Goal: Transaction & Acquisition: Purchase product/service

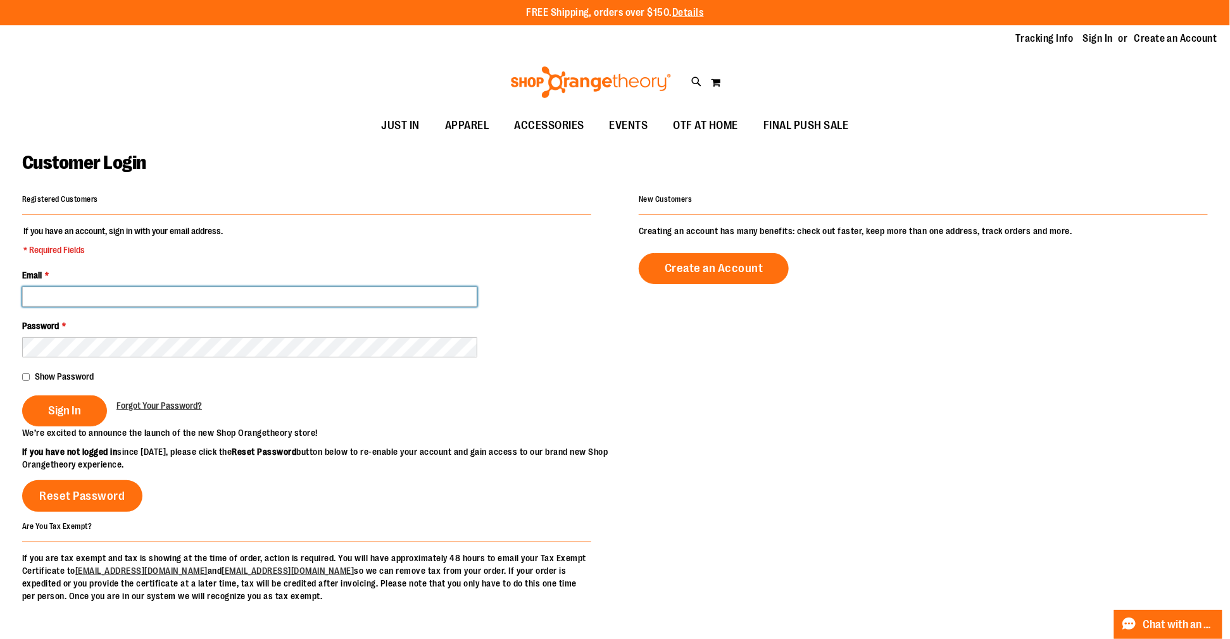
type input "**********"
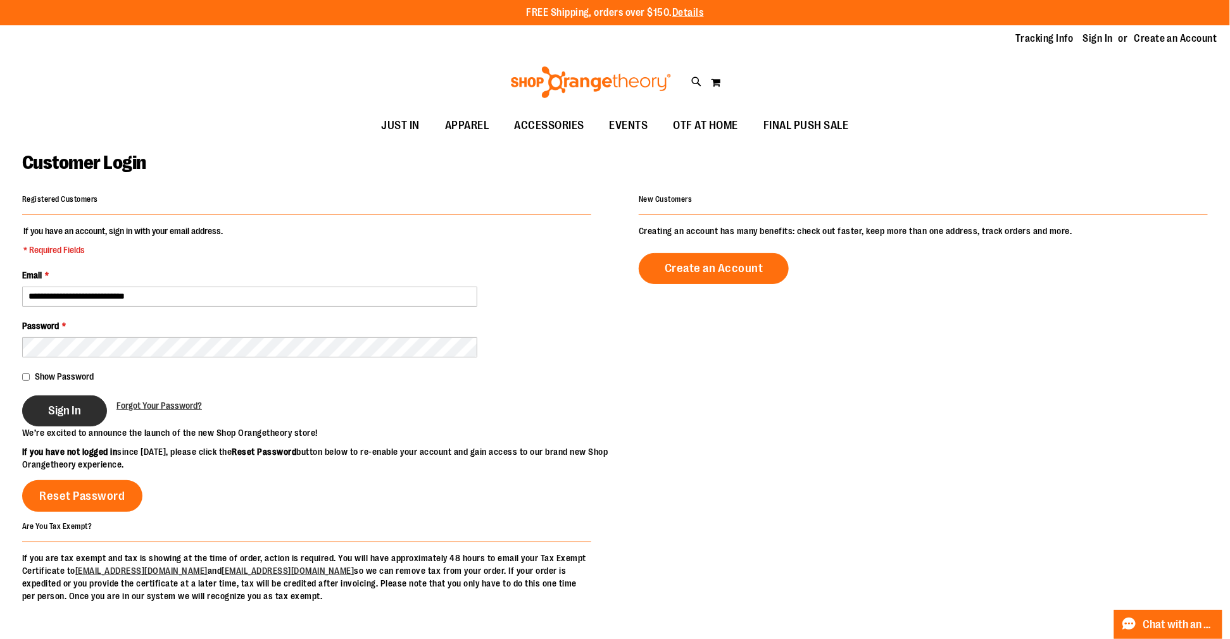
click at [58, 418] on span "Sign In" at bounding box center [64, 411] width 33 height 14
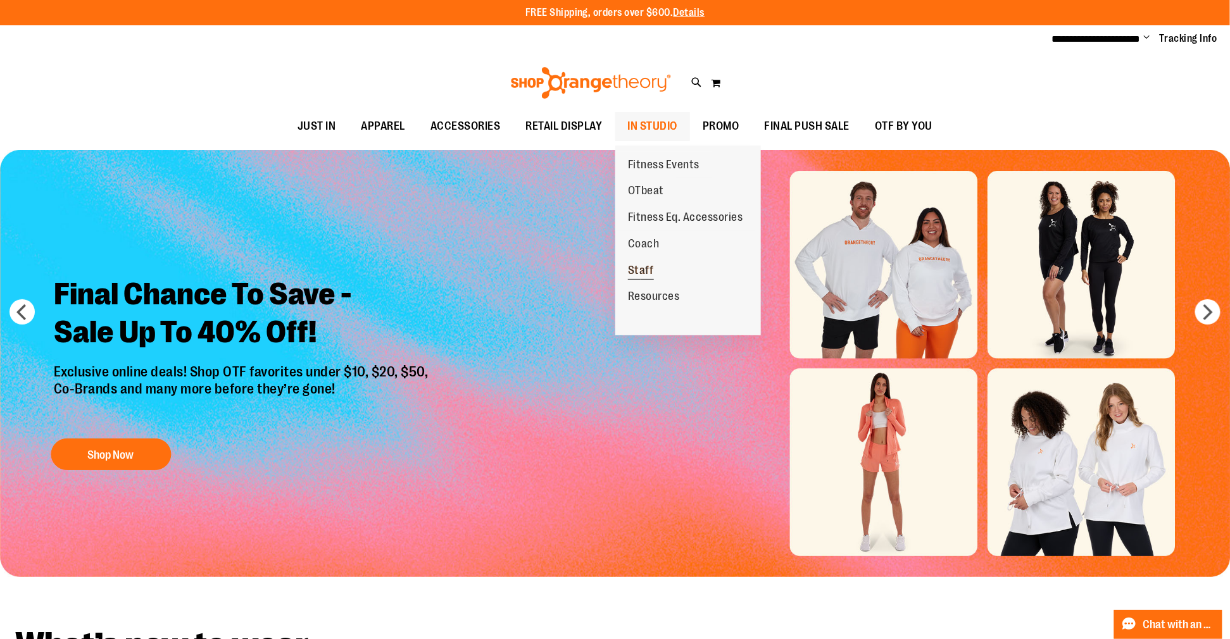
click at [639, 269] on span "Staff" at bounding box center [641, 272] width 26 height 16
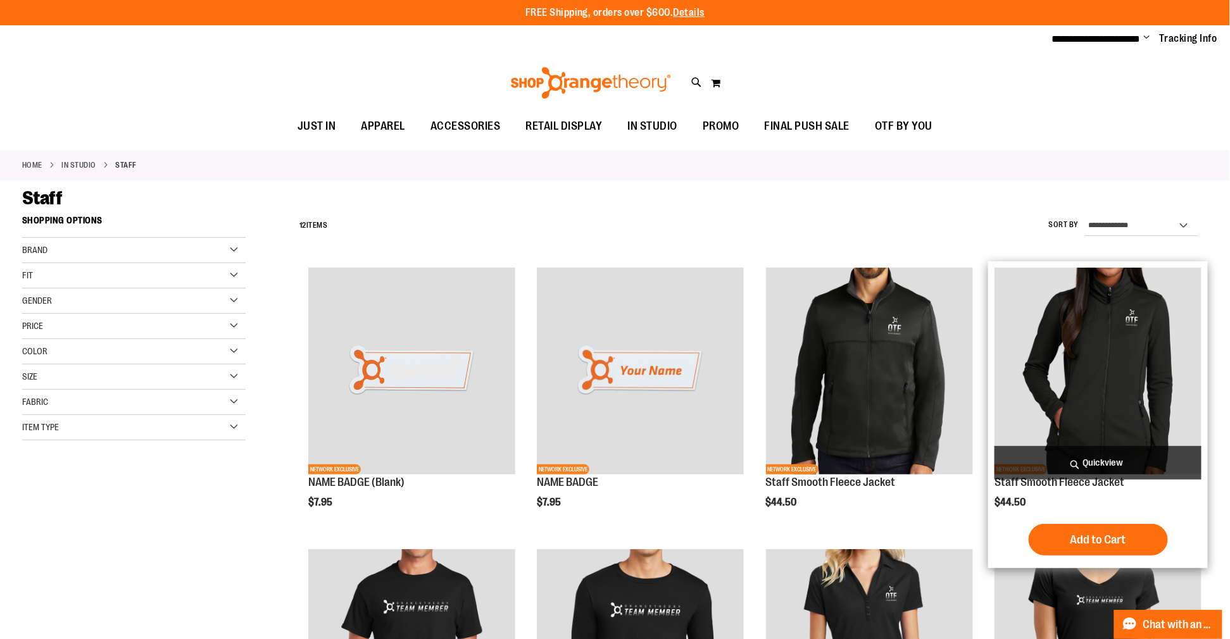
scroll to position [197, 0]
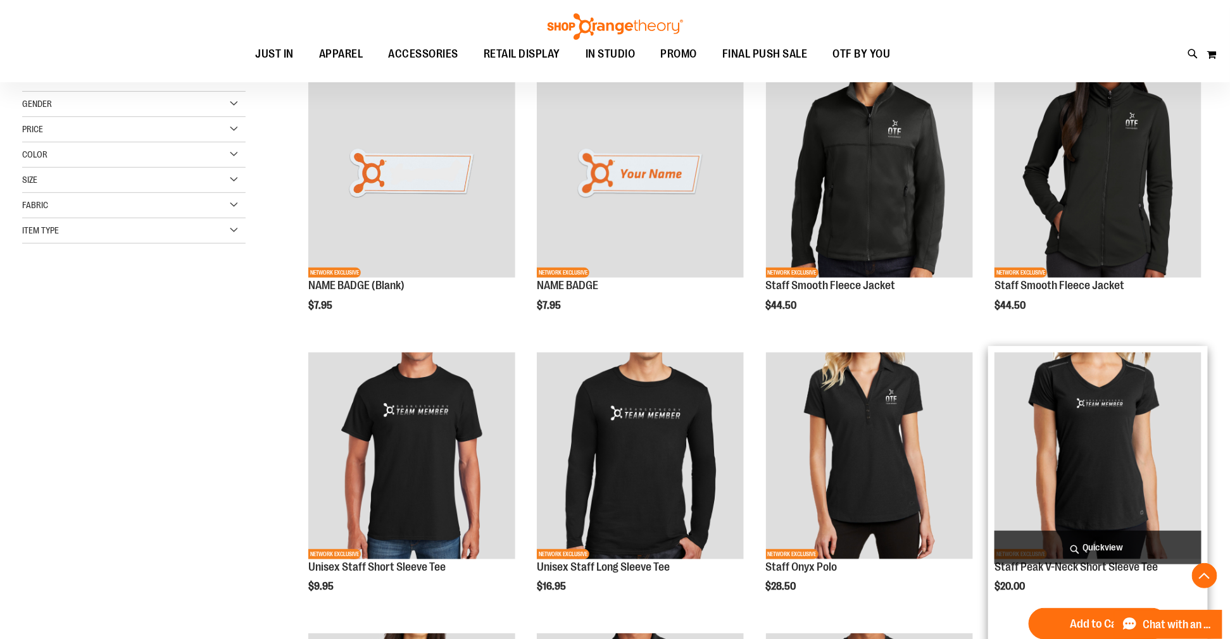
click at [1067, 452] on img "product" at bounding box center [1097, 456] width 207 height 207
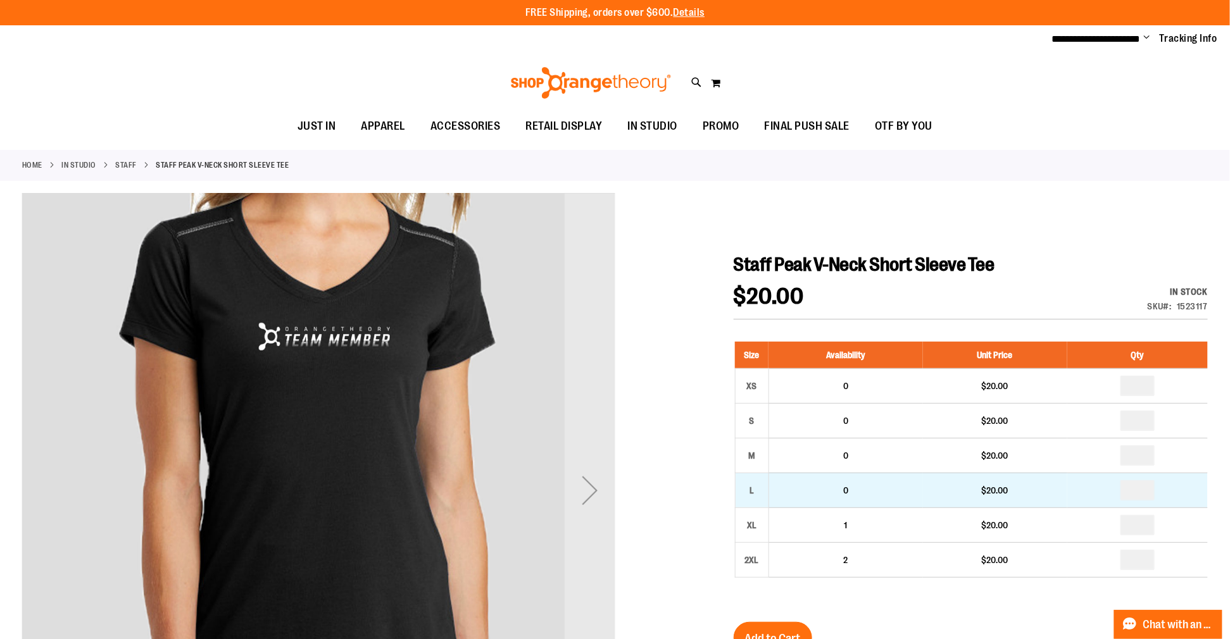
scroll to position [86, 0]
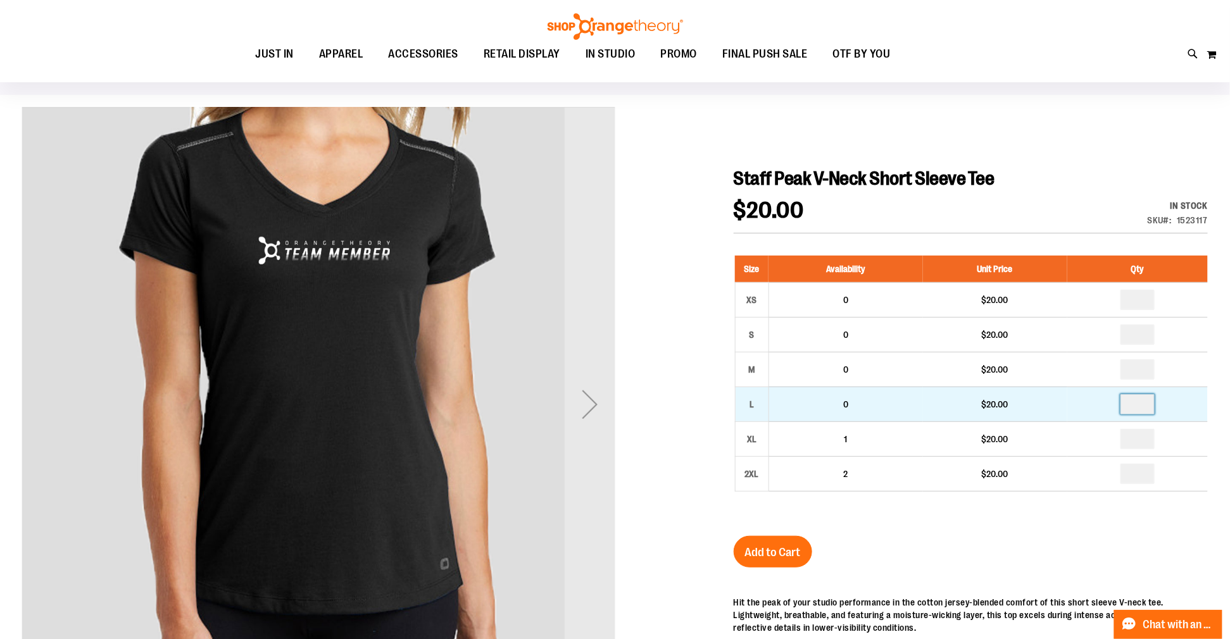
click at [1153, 415] on input "number" at bounding box center [1137, 404] width 34 height 20
type input "*"
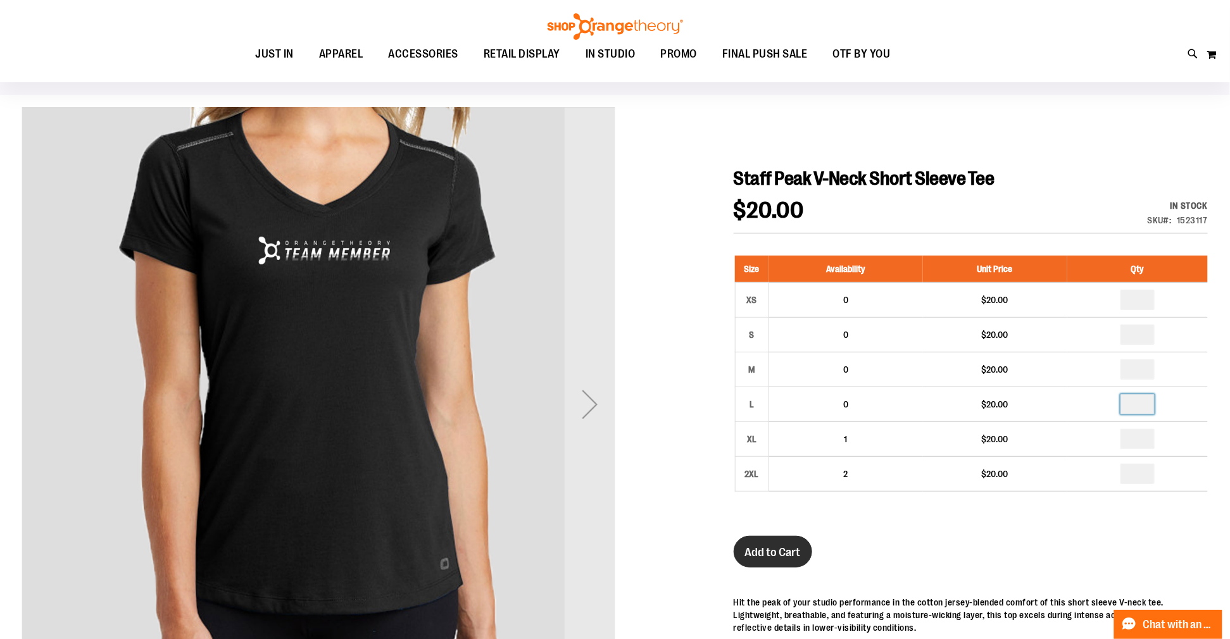
click at [775, 560] on span "Add to Cart" at bounding box center [773, 553] width 56 height 14
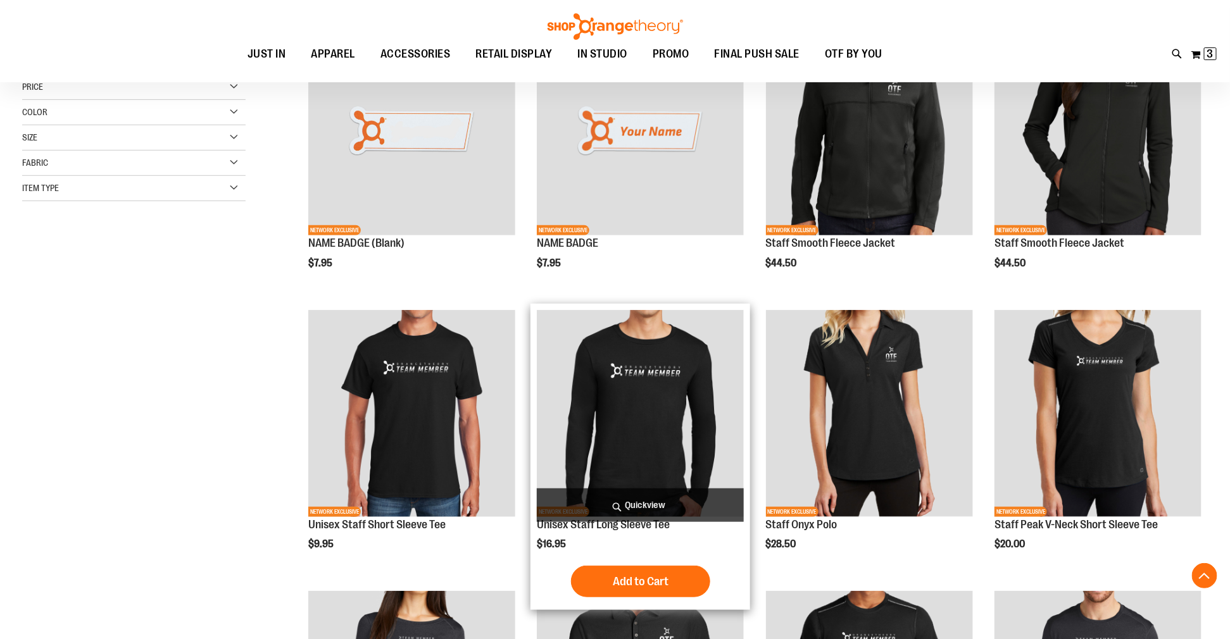
scroll to position [349, 0]
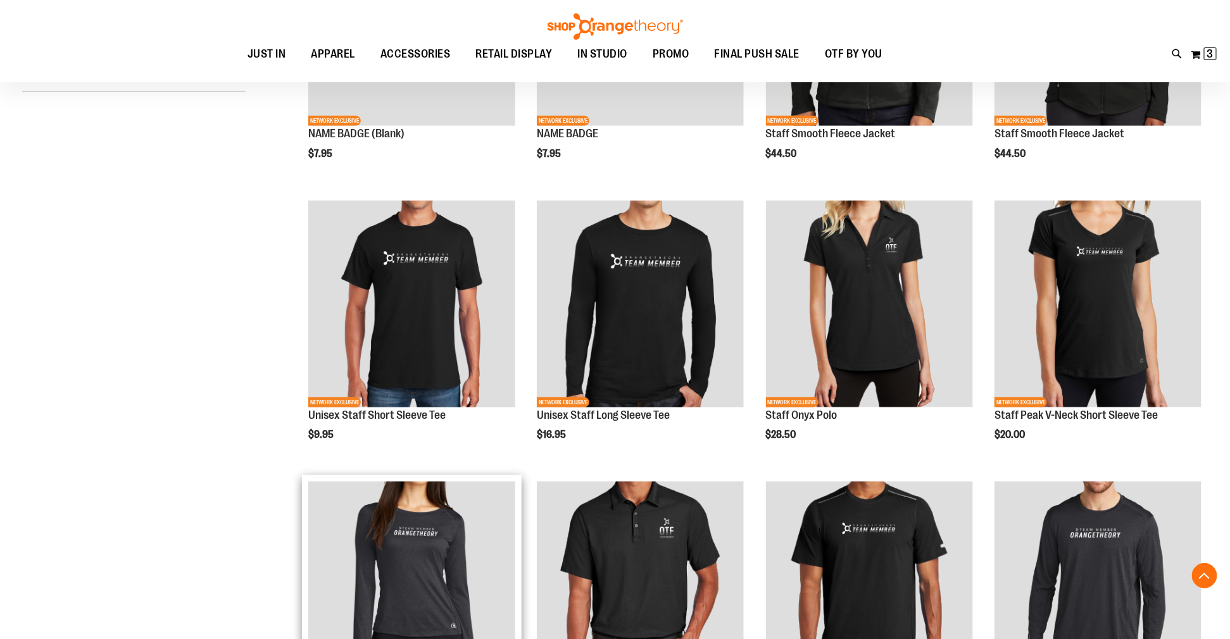
click at [445, 570] on img "product" at bounding box center [411, 585] width 207 height 207
click at [382, 482] on img "product" at bounding box center [411, 585] width 207 height 207
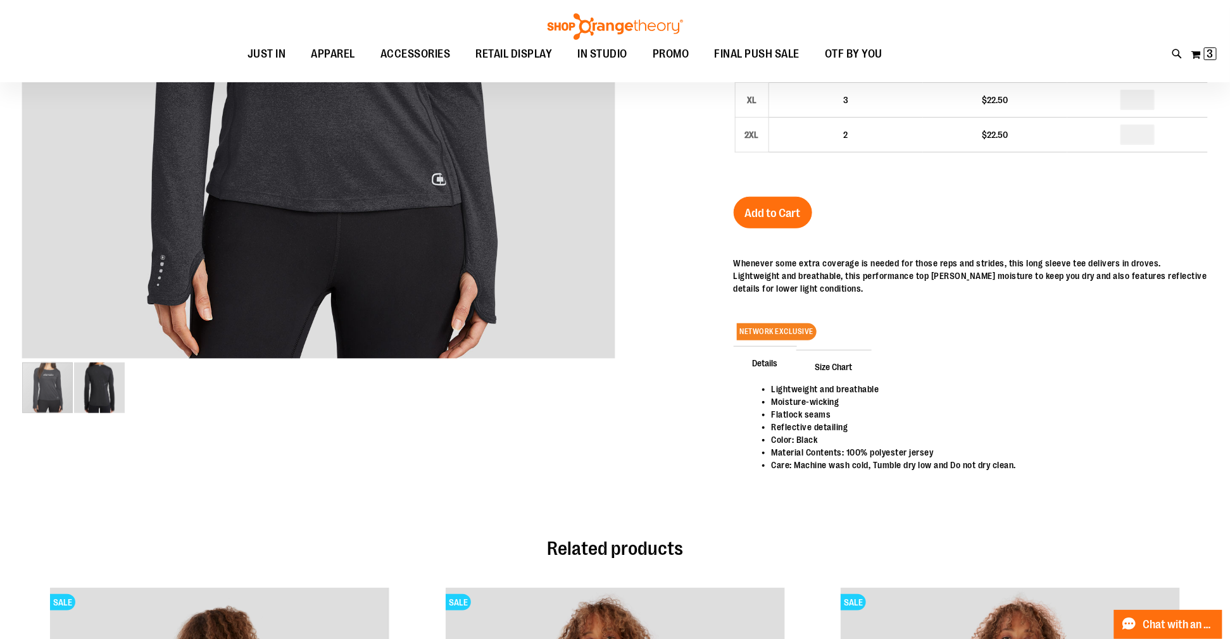
scroll to position [38, 0]
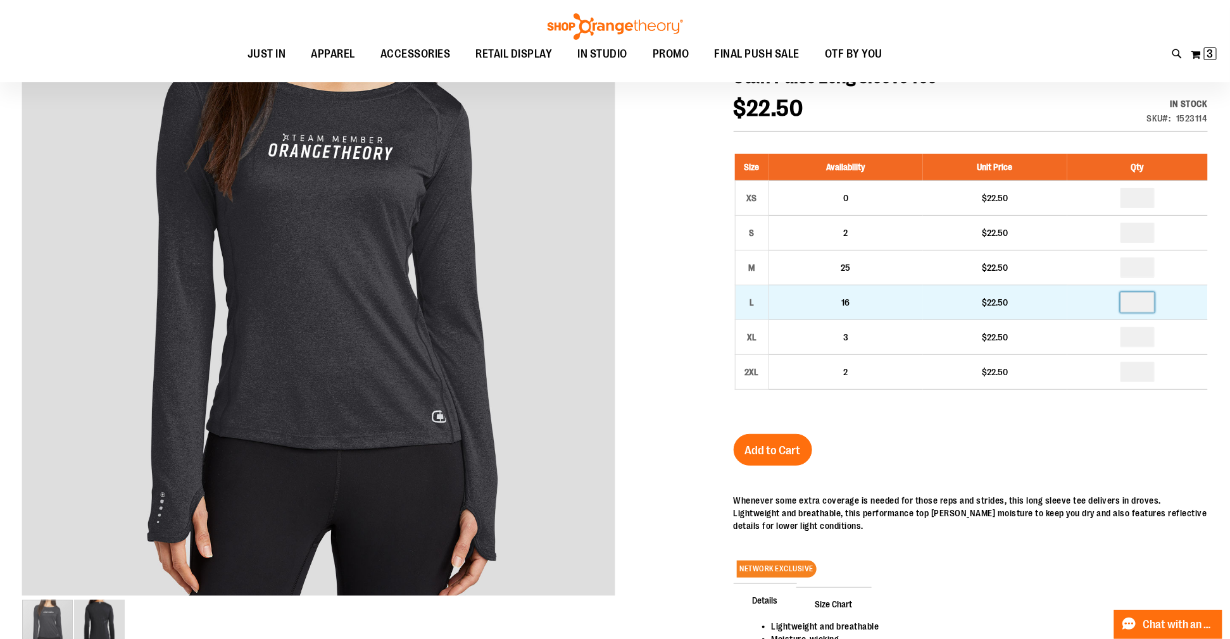
click at [1155, 310] on input "number" at bounding box center [1137, 302] width 34 height 20
type input "*"
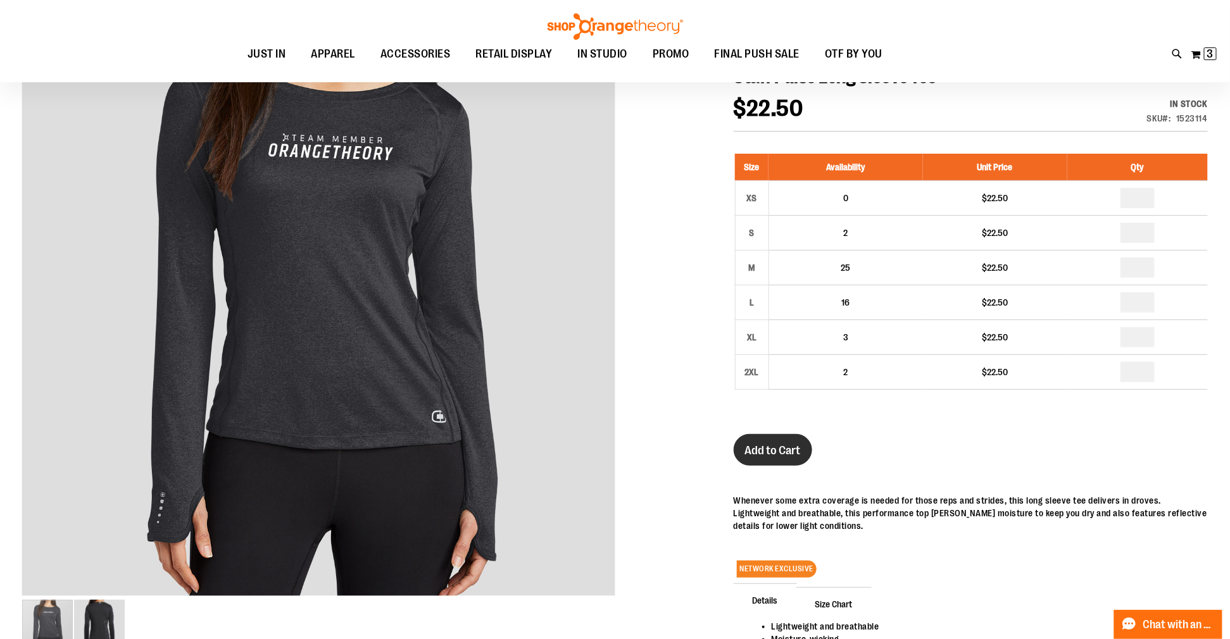
click at [777, 454] on button "Add to Cart" at bounding box center [773, 450] width 78 height 32
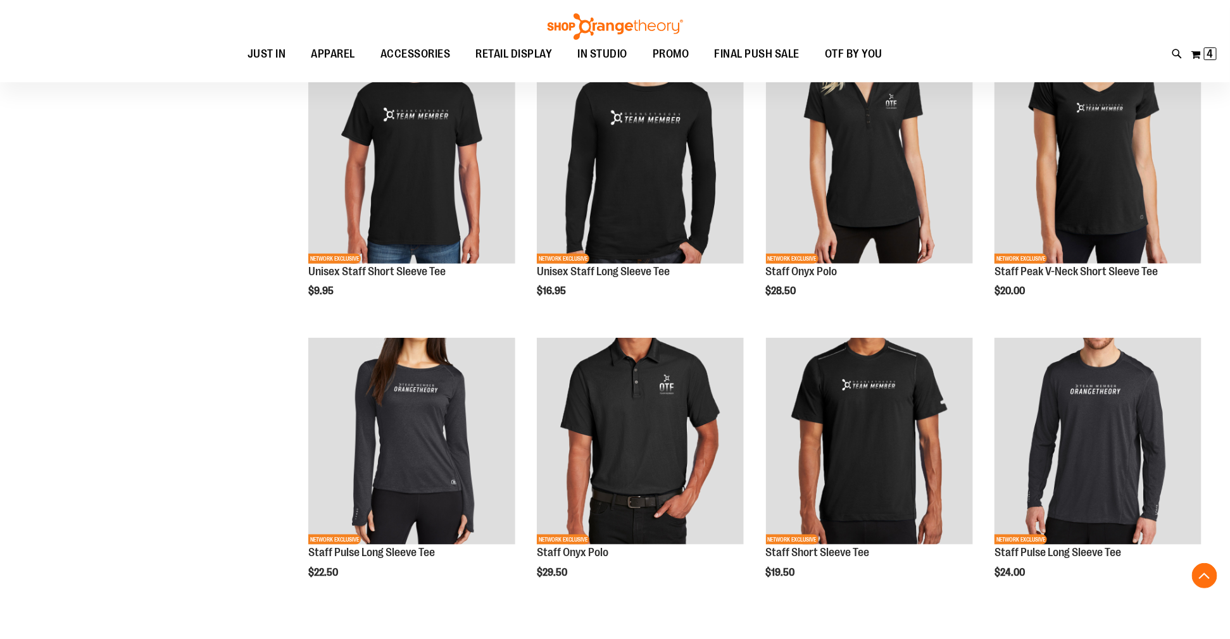
scroll to position [171, 0]
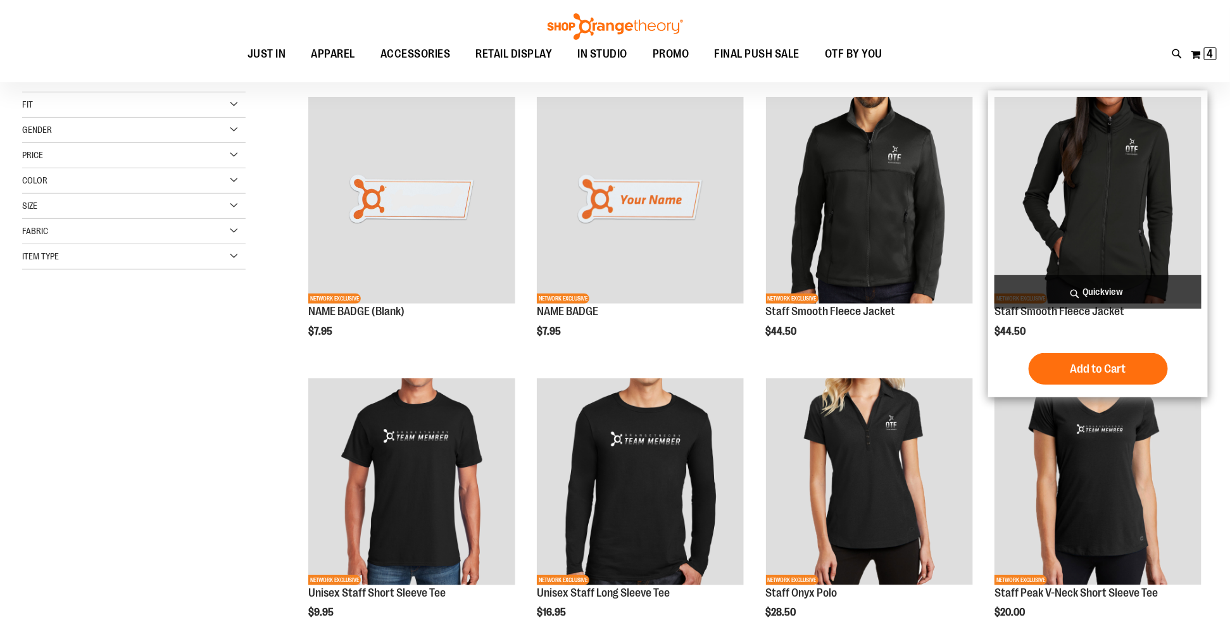
click at [1085, 197] on img "product" at bounding box center [1097, 200] width 207 height 207
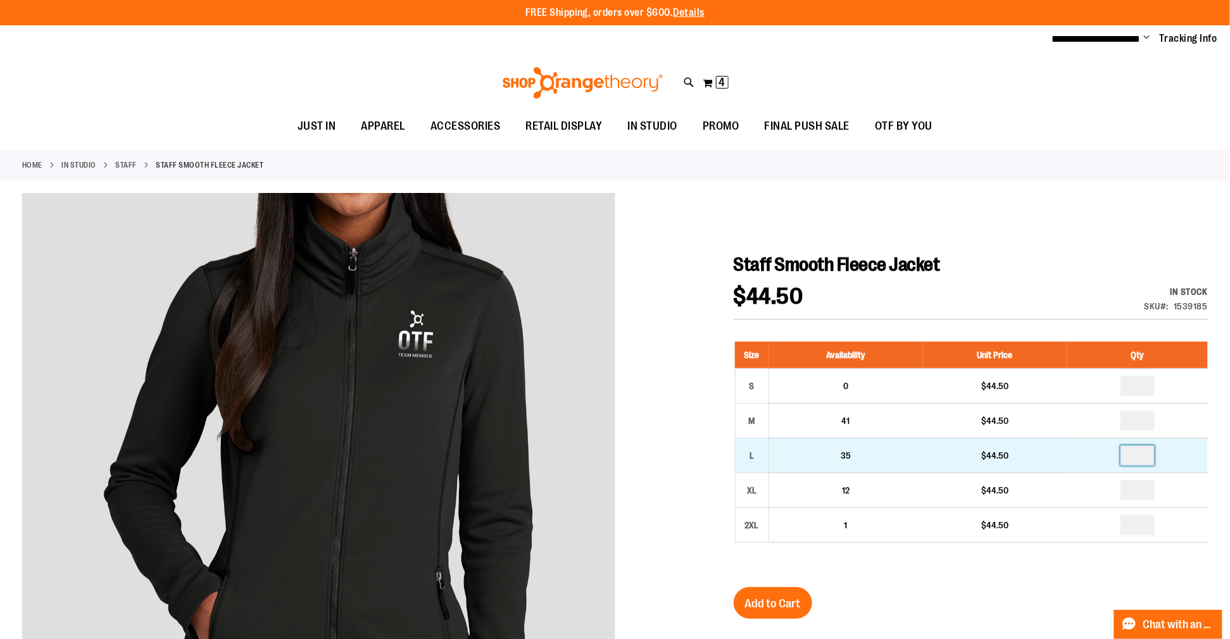
drag, startPoint x: 1154, startPoint y: 470, endPoint x: 1125, endPoint y: 466, distance: 29.4
click at [1125, 466] on td at bounding box center [1137, 455] width 141 height 35
type input "*"
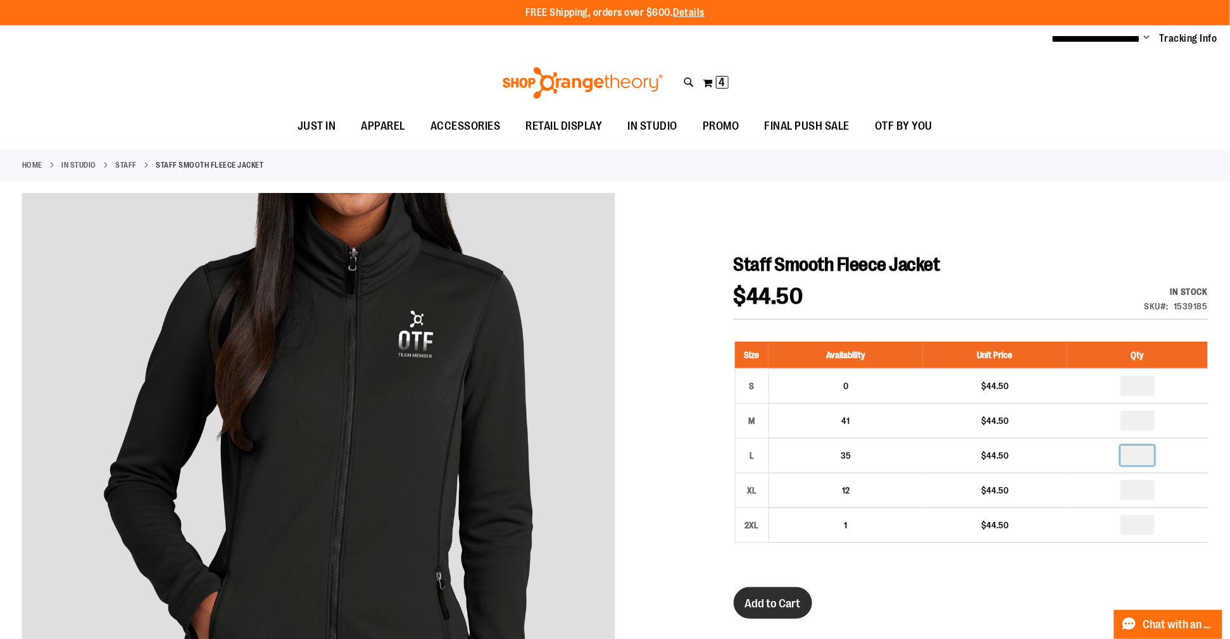
click at [786, 611] on span "Add to Cart" at bounding box center [773, 604] width 56 height 14
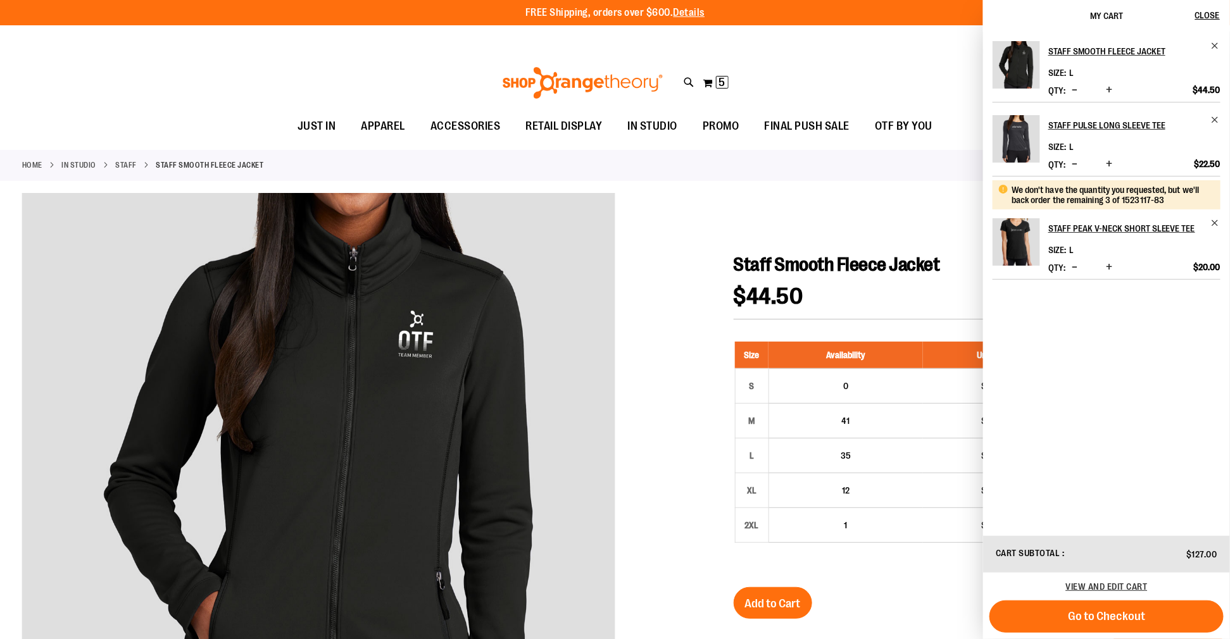
click at [151, 94] on div "Toggle Nav Search Popular Suggestions Advanced Search" at bounding box center [615, 83] width 1230 height 58
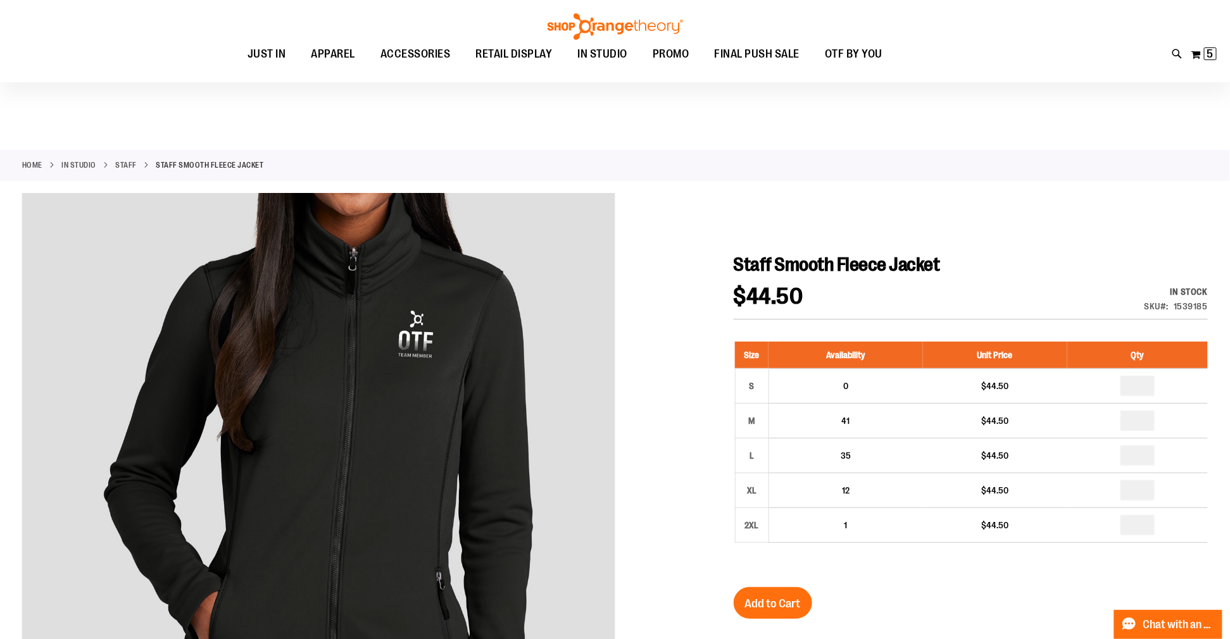
scroll to position [306, 0]
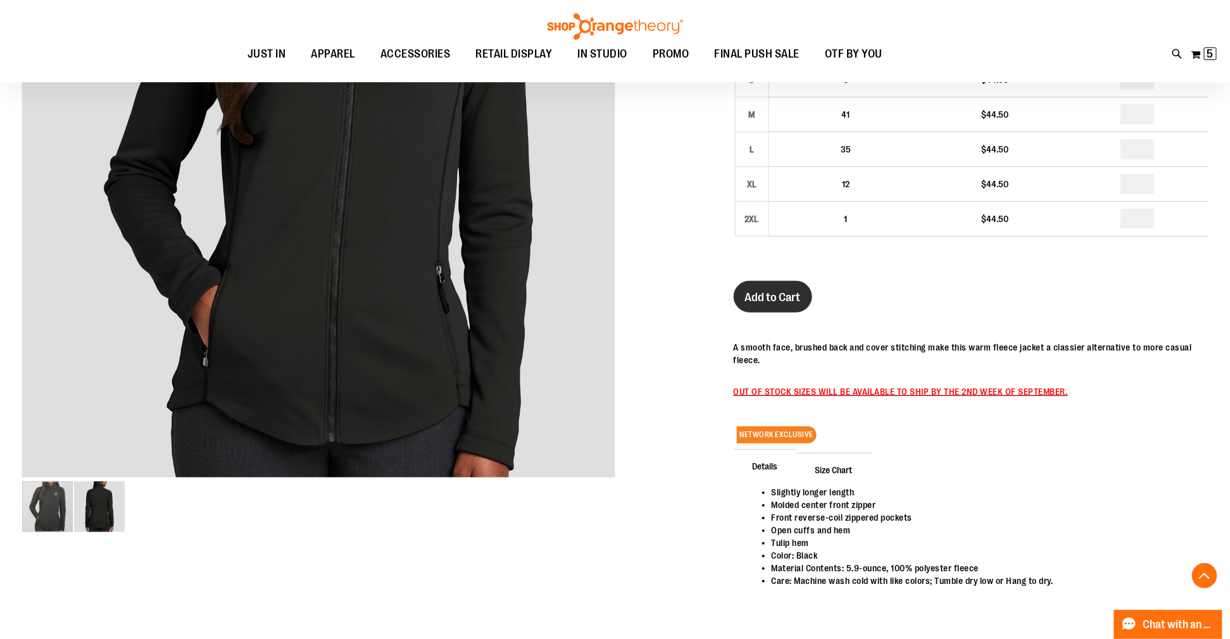
click at [784, 304] on span "Add to Cart" at bounding box center [773, 298] width 56 height 14
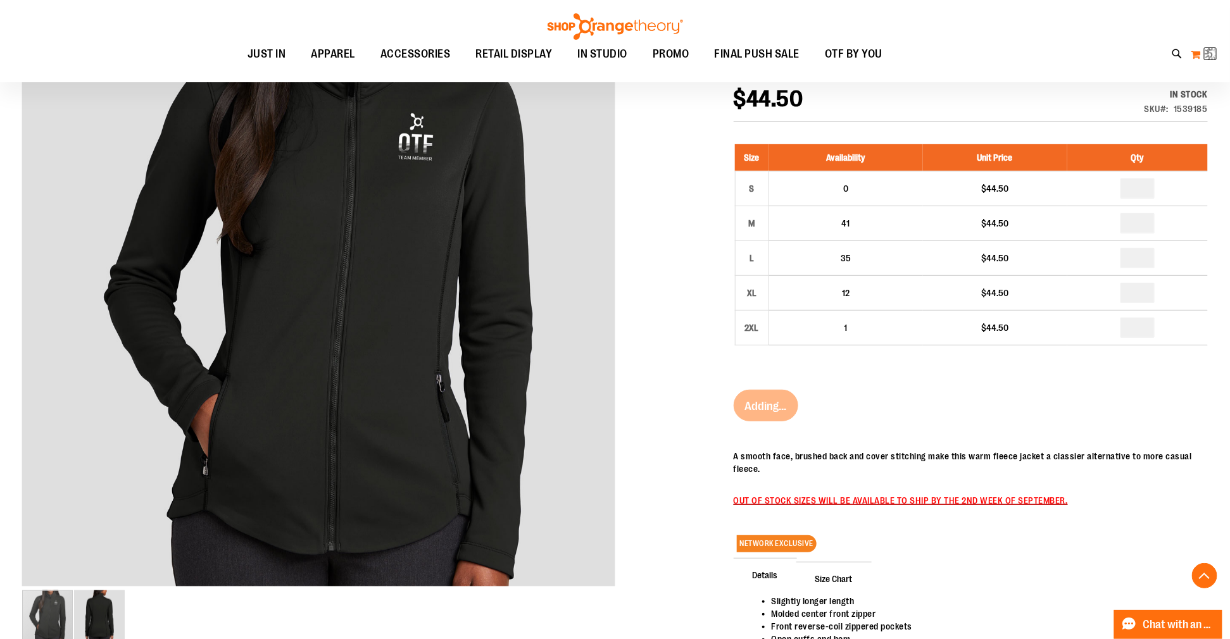
scroll to position [115, 0]
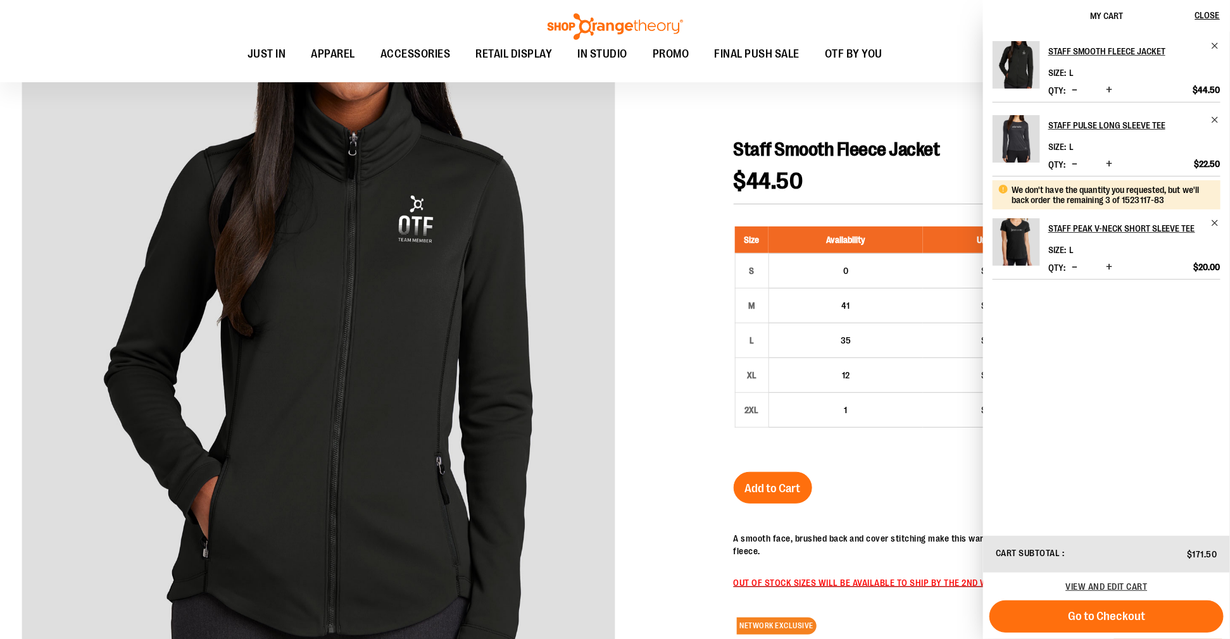
click at [1207, 51] on link "Staff Smooth Fleece Jacket" at bounding box center [1134, 51] width 172 height 20
click at [1077, 95] on span "Decrease product quantity" at bounding box center [1075, 90] width 6 height 13
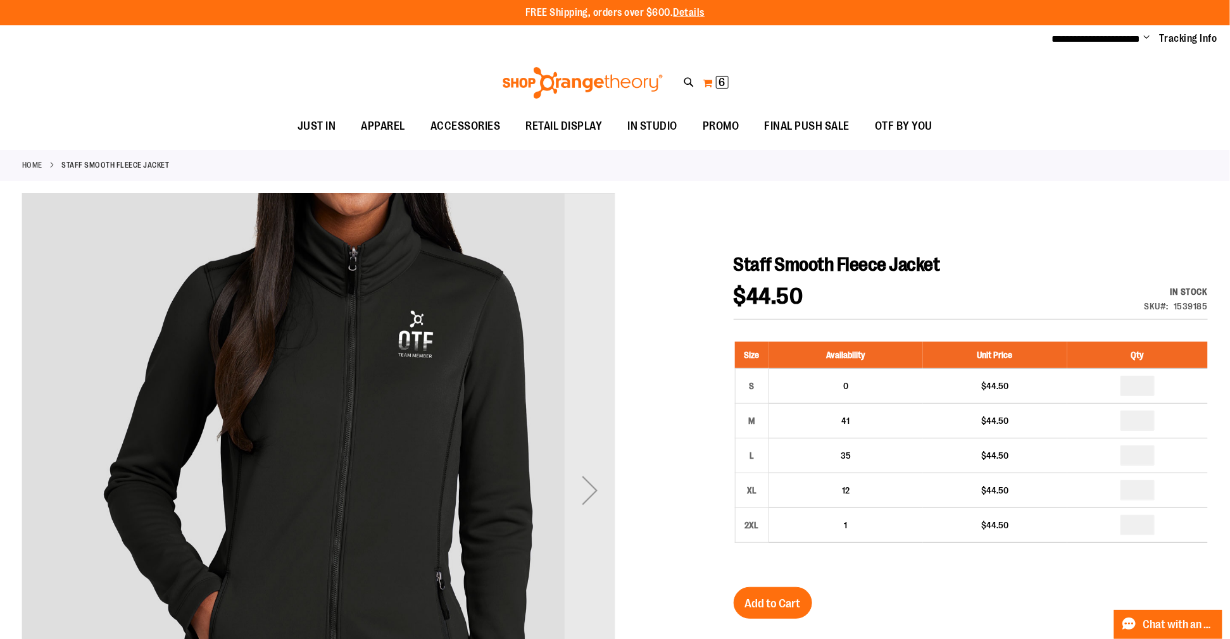
click at [713, 87] on button "My Cart 6 6 items" at bounding box center [716, 83] width 27 height 20
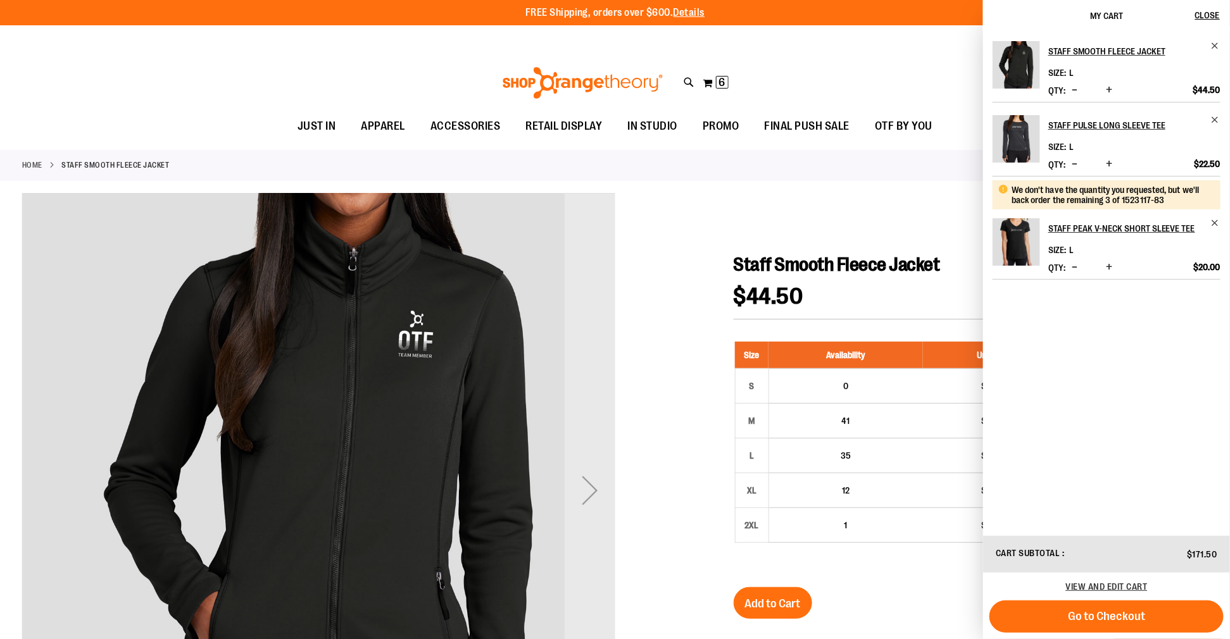
click at [1077, 96] on span "Decrease product quantity" at bounding box center [1075, 90] width 6 height 13
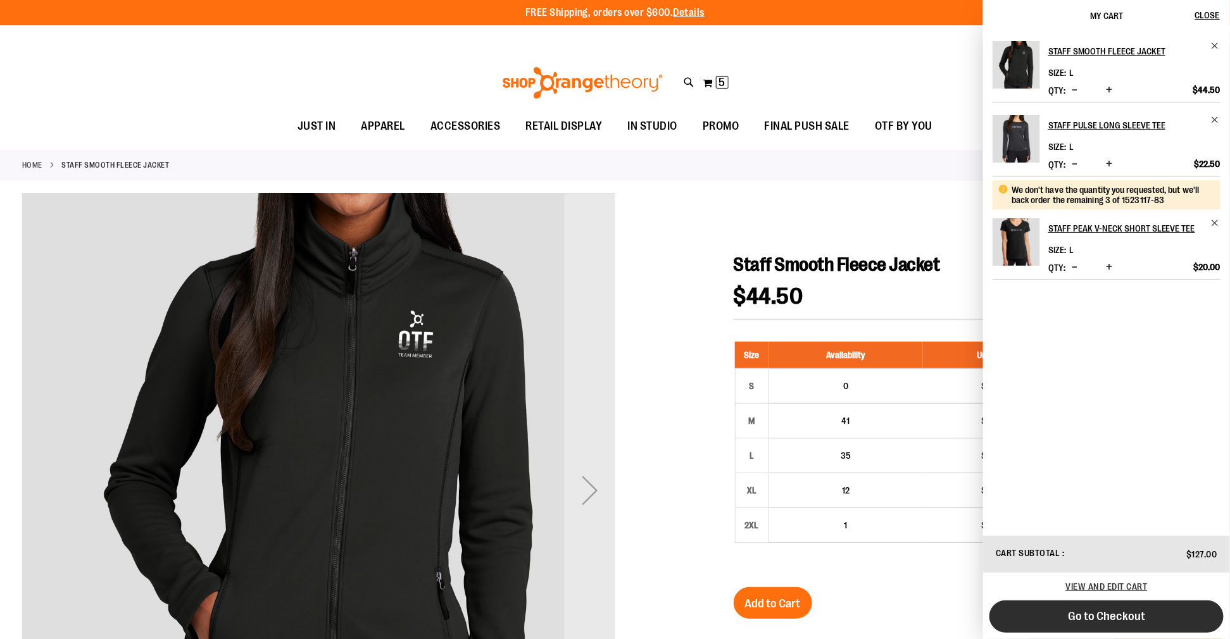
click at [1115, 610] on span "Go to Checkout" at bounding box center [1106, 617] width 77 height 14
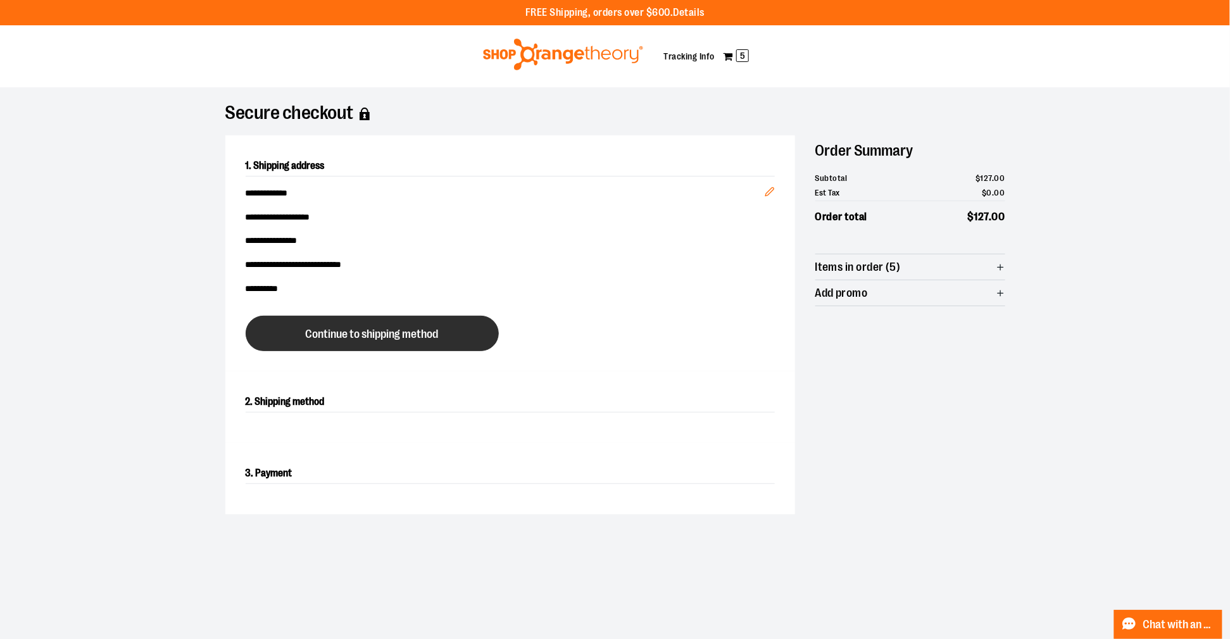
click at [383, 341] on span "Continue to shipping method" at bounding box center [372, 335] width 133 height 12
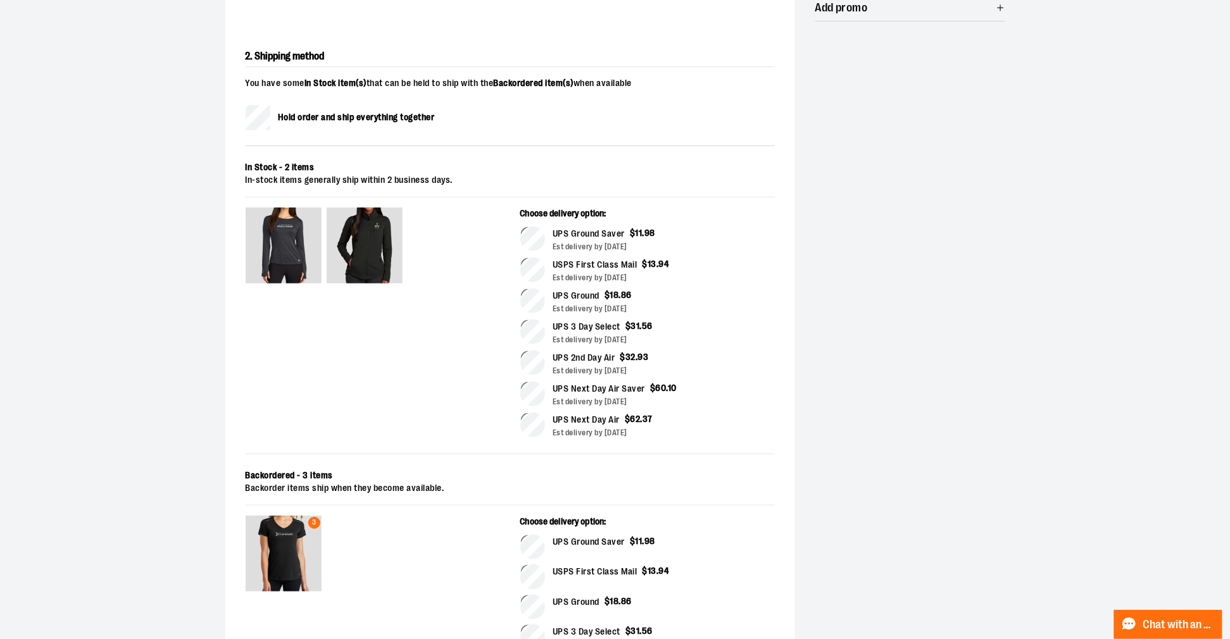
scroll to position [622, 0]
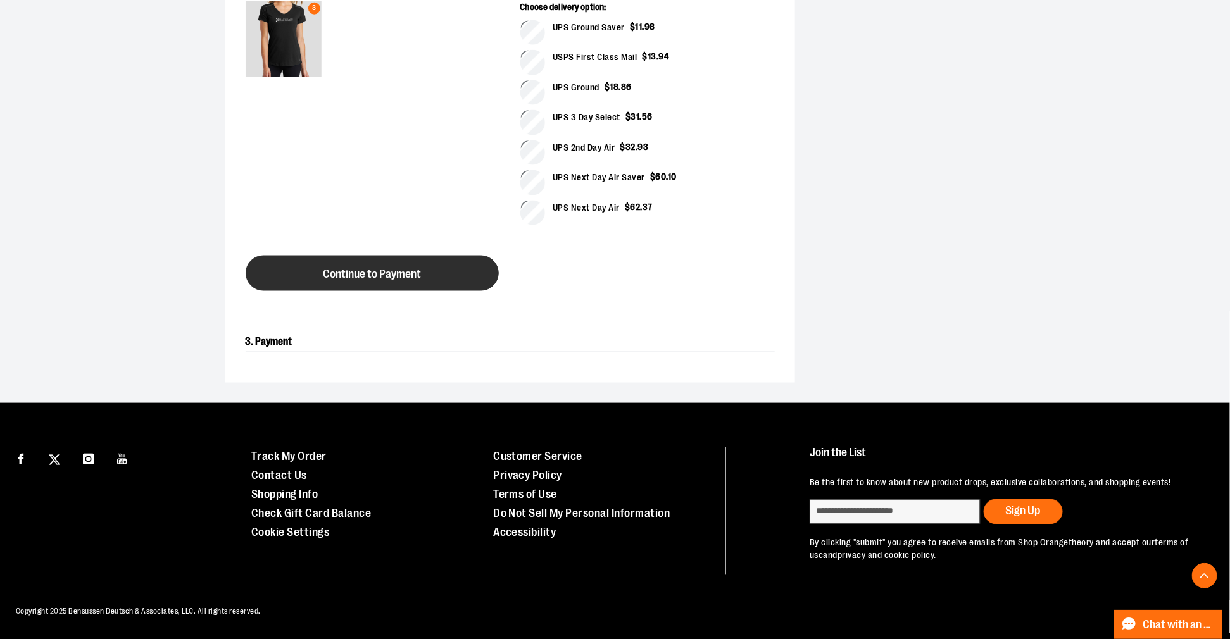
click at [414, 280] on span "Continue to Payment" at bounding box center [372, 274] width 98 height 12
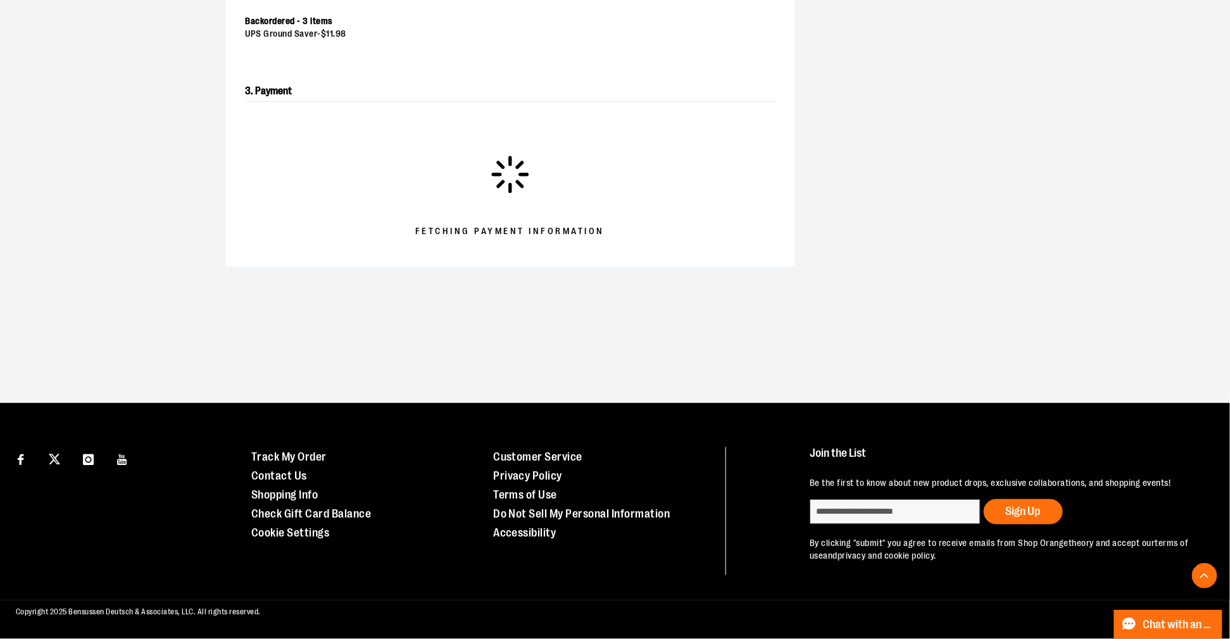
scroll to position [364, 0]
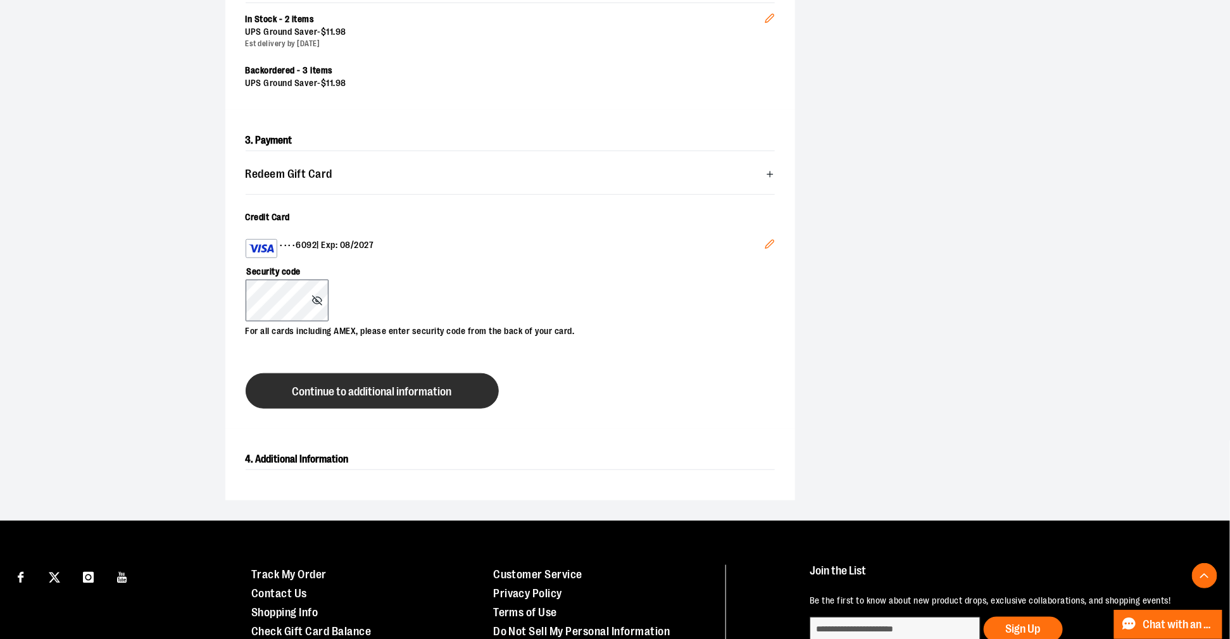
click at [396, 398] on span "Continue to additional information" at bounding box center [372, 392] width 160 height 12
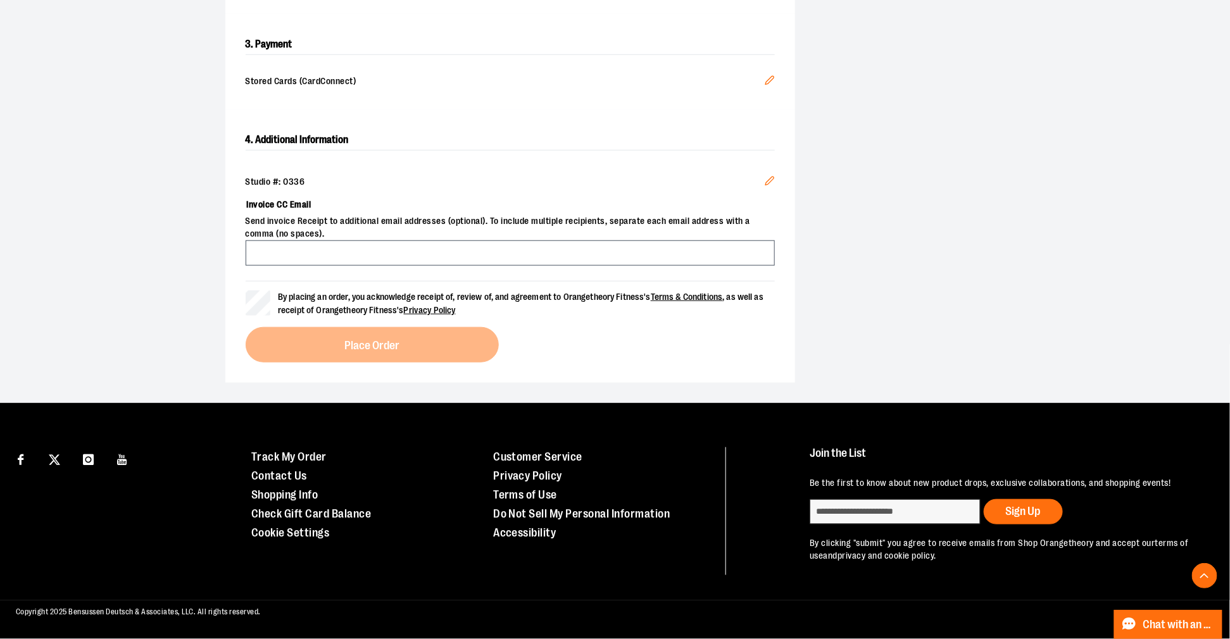
scroll to position [691, 0]
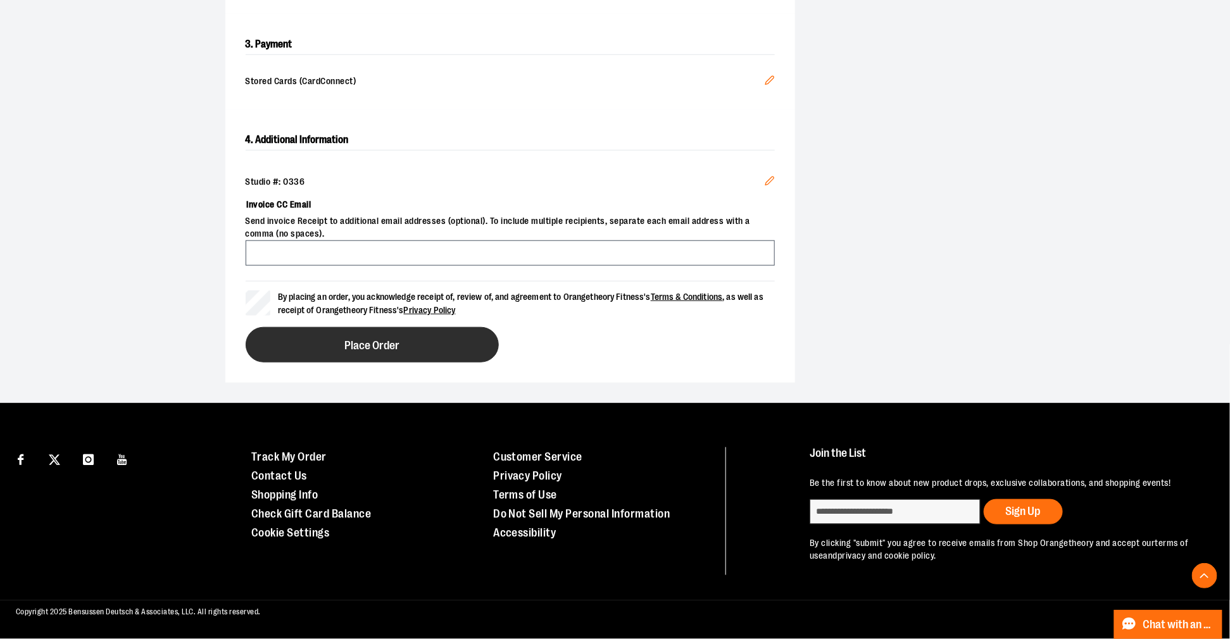
click at [399, 352] on span "Place Order" at bounding box center [371, 346] width 55 height 12
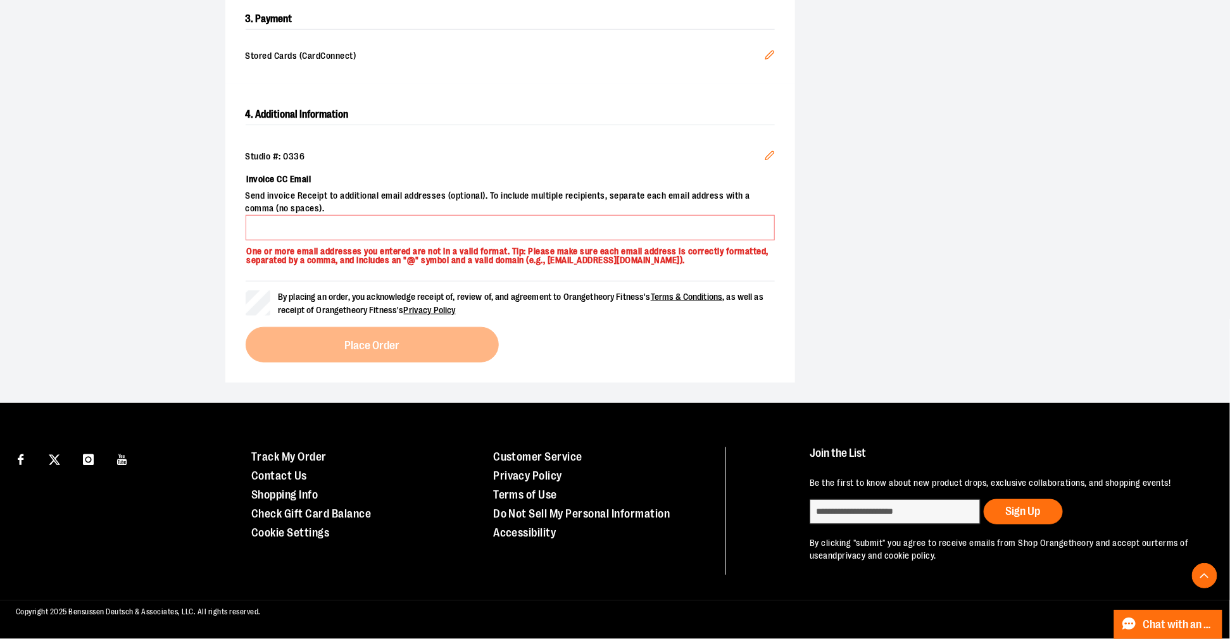
click at [765, 151] on icon "Edit" at bounding box center [770, 156] width 10 height 10
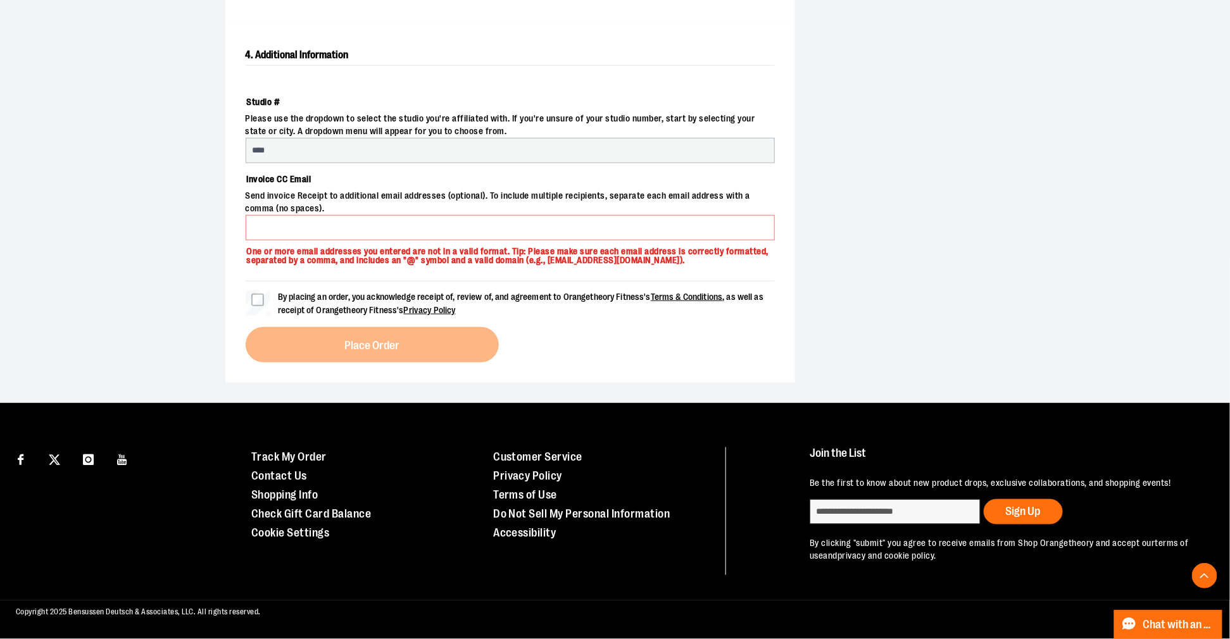
select select "***"
select select "******"
select select "********"
select select "****"
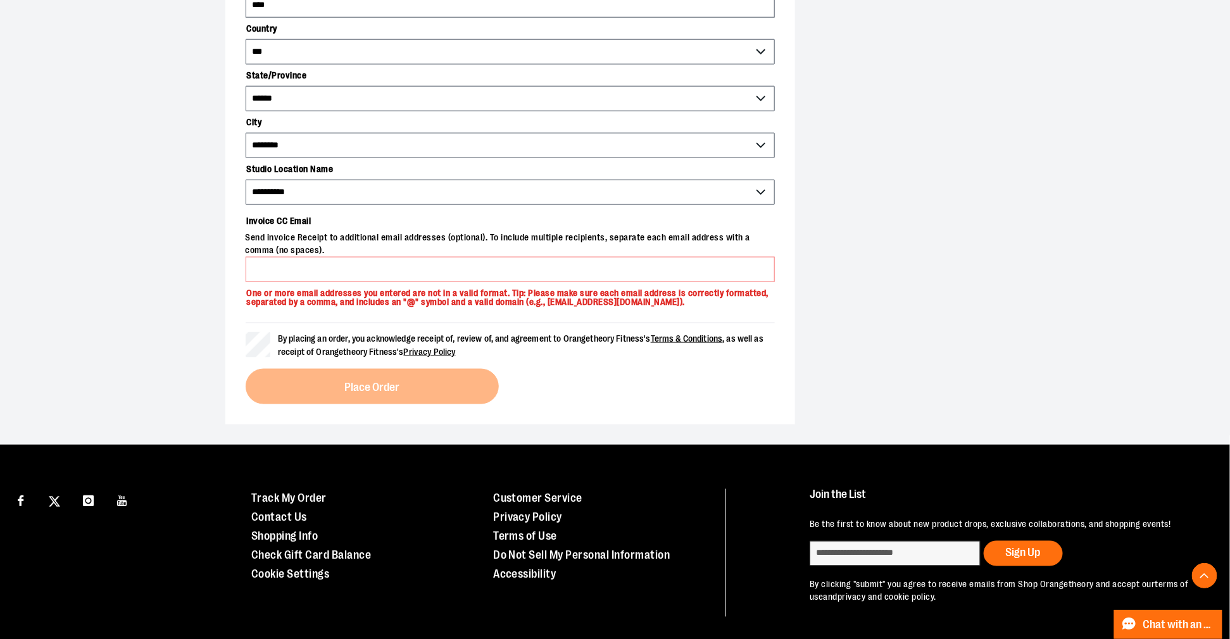
scroll to position [867, 0]
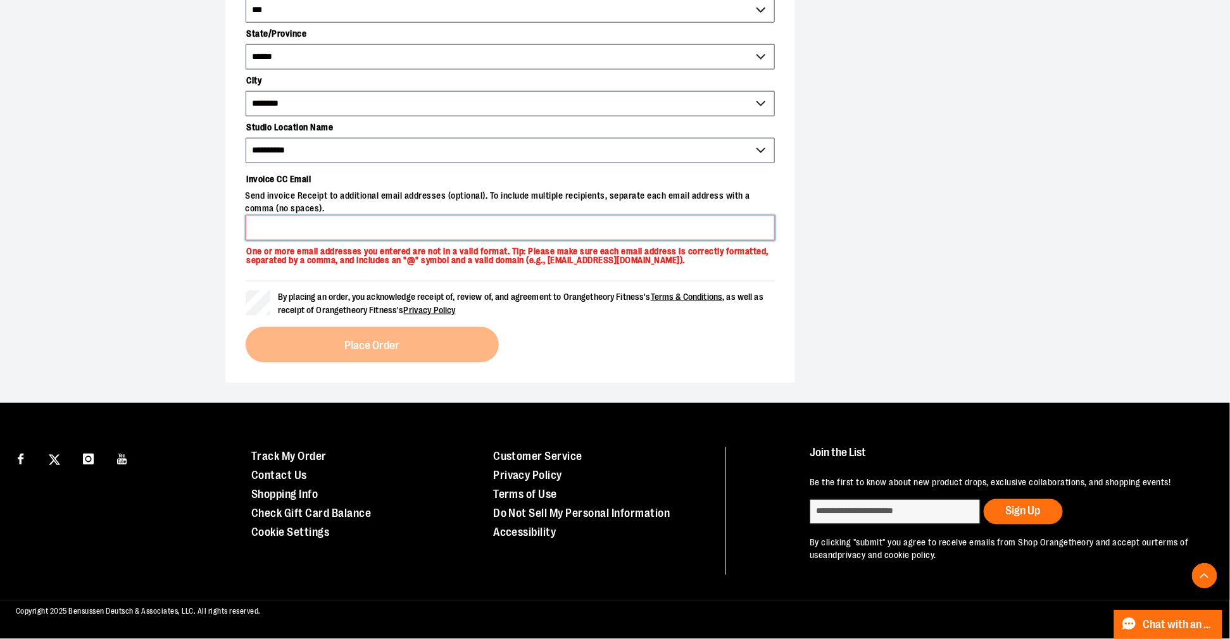
type input "*"
type input "**********"
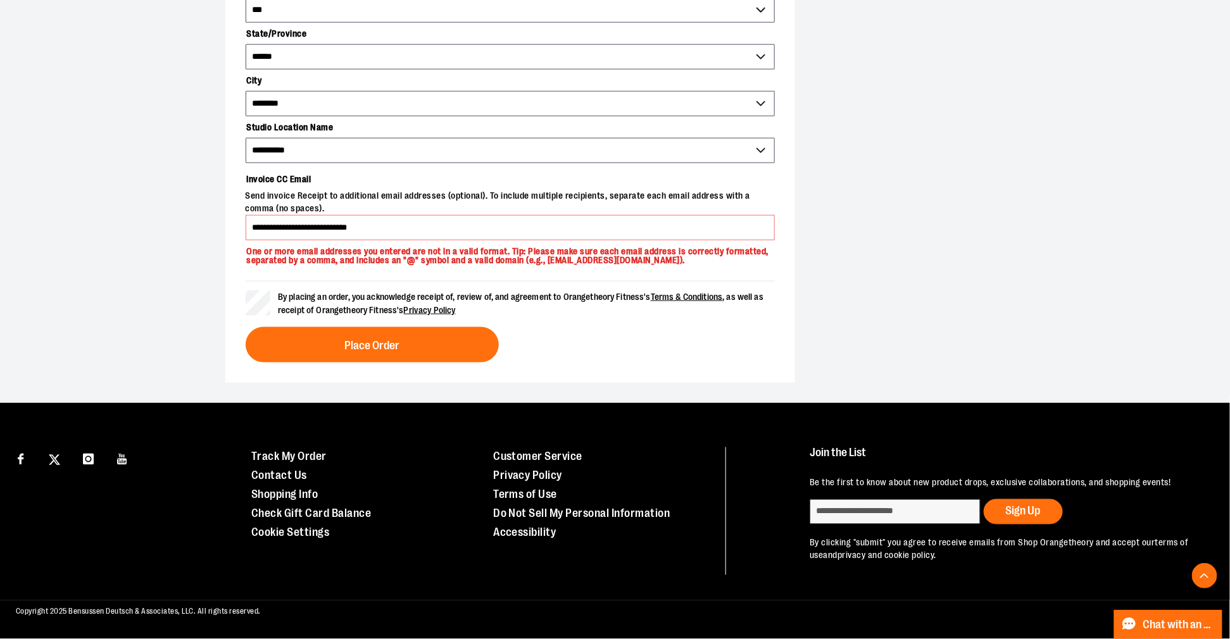
click at [399, 352] on span "Place Order" at bounding box center [371, 346] width 55 height 12
